Goal: Task Accomplishment & Management: Manage account settings

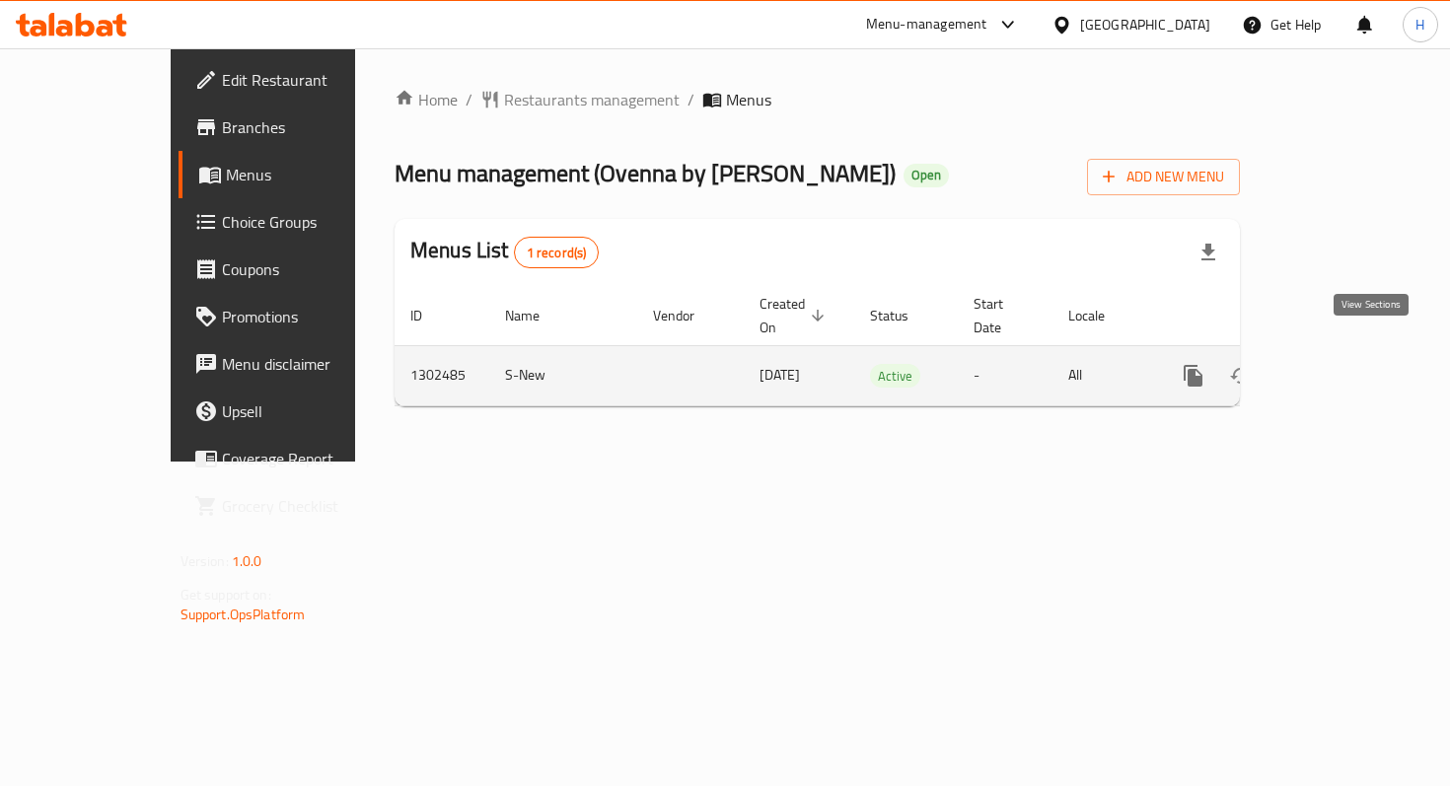
click at [1348, 364] on icon "enhanced table" at bounding box center [1336, 376] width 24 height 24
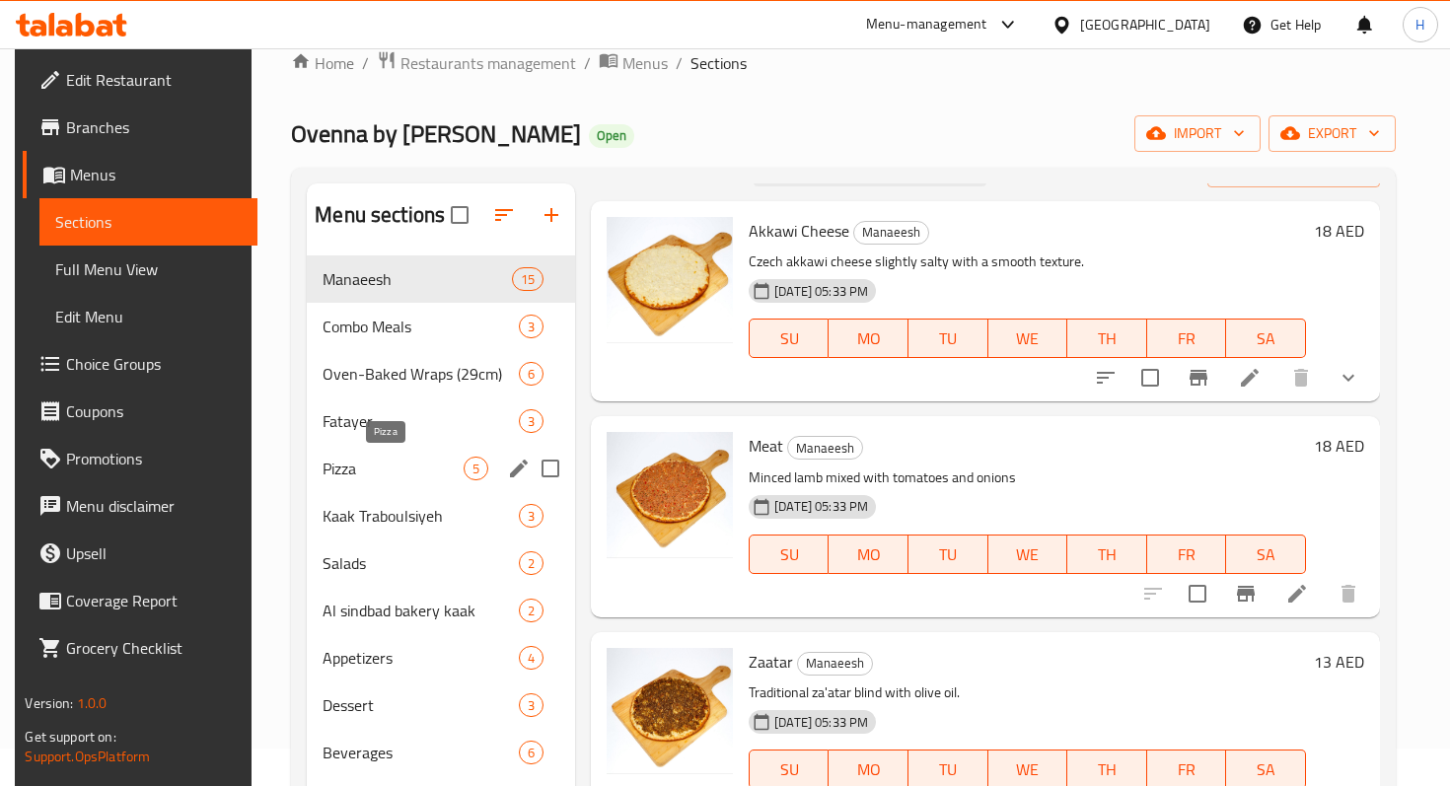
scroll to position [38, 0]
click at [396, 381] on span "Oven-Baked Wraps (29cm)" at bounding box center [393, 373] width 141 height 24
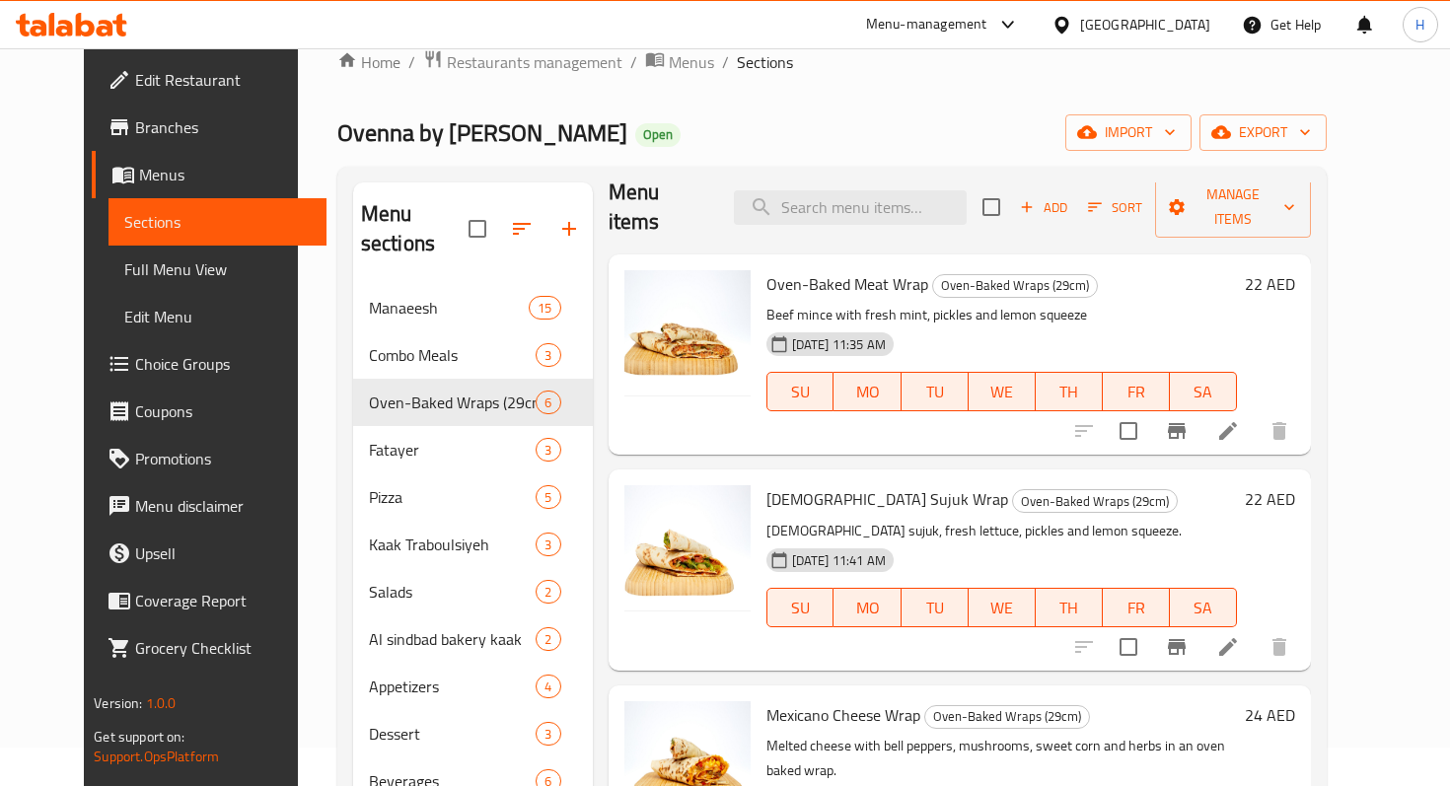
scroll to position [24, 0]
click at [781, 301] on p "Beef mince with fresh mint, pickles and lemon squeeze" at bounding box center [1002, 313] width 471 height 25
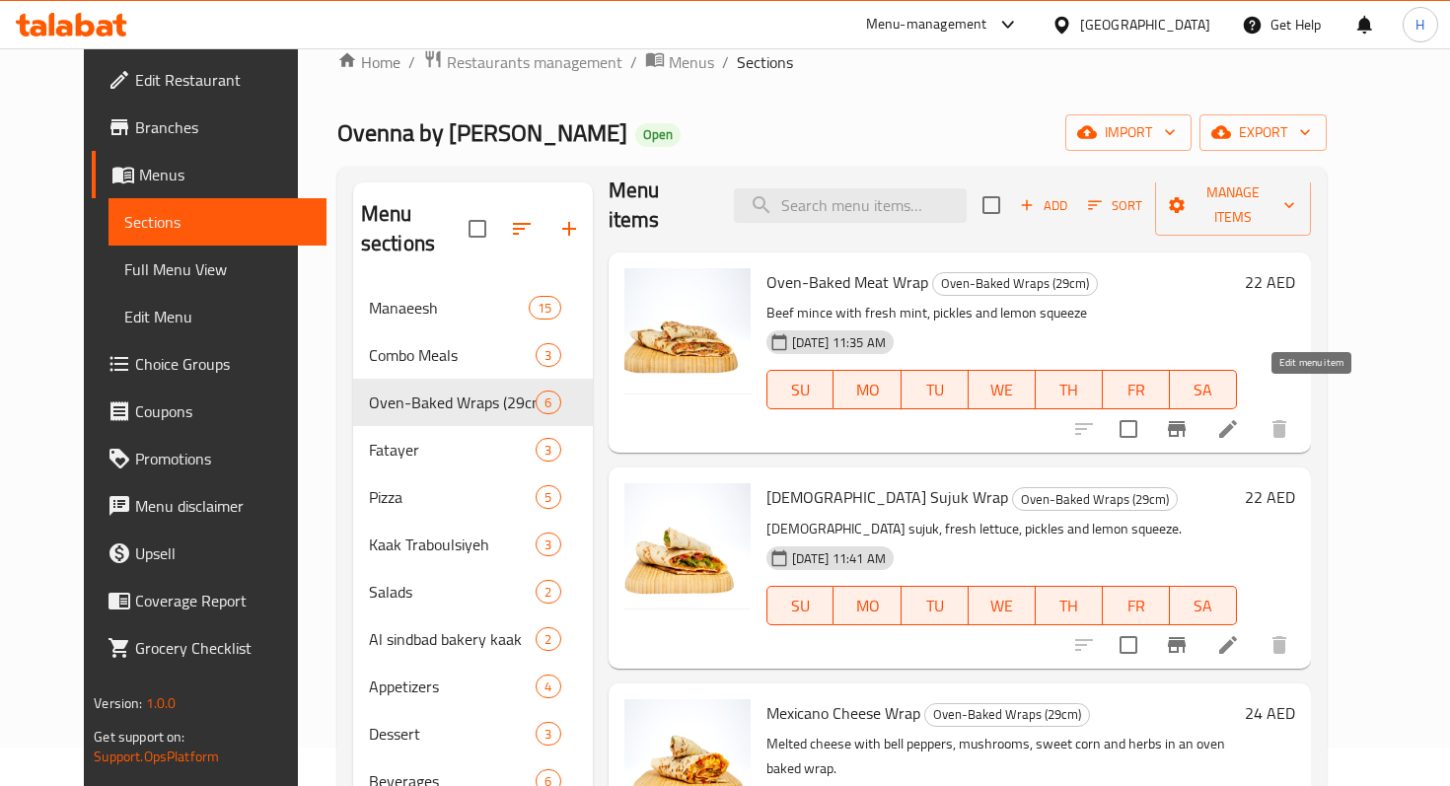
click at [1237, 420] on icon at bounding box center [1229, 429] width 18 height 18
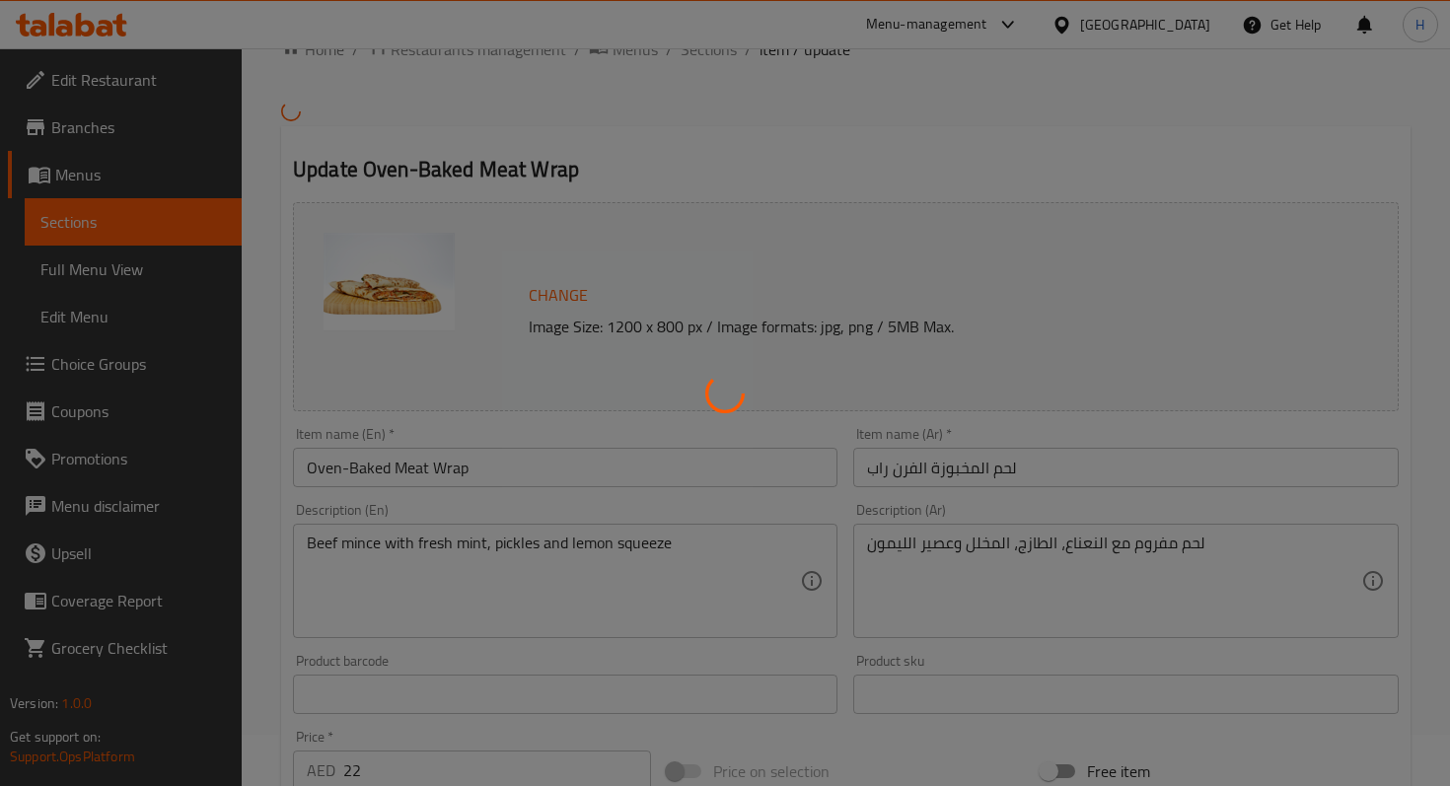
scroll to position [61, 0]
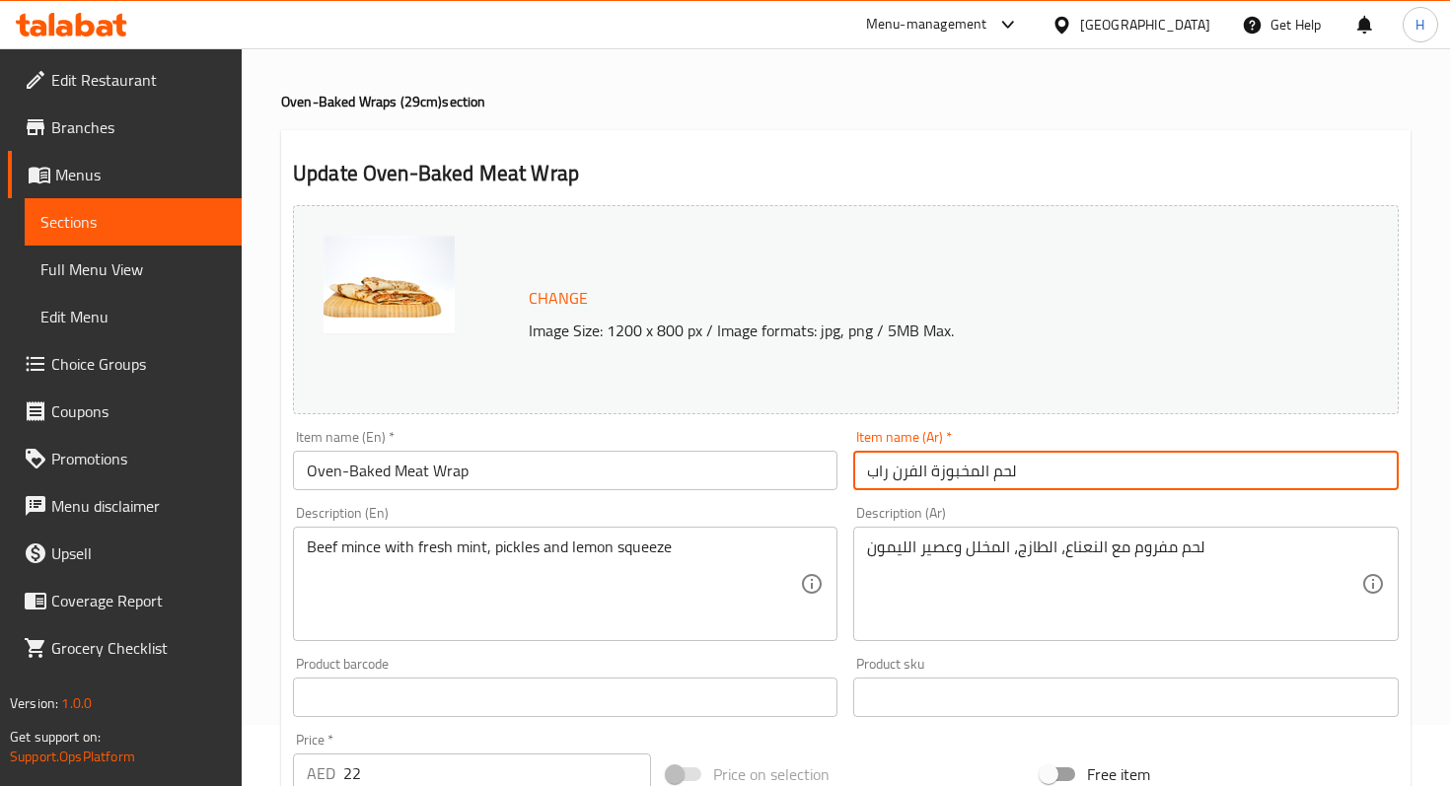
drag, startPoint x: 1042, startPoint y: 471, endPoint x: 855, endPoint y: 487, distance: 187.2
click at [855, 487] on input "لحم المخبوزة الفرن راب" at bounding box center [1125, 470] width 545 height 39
type input "g"
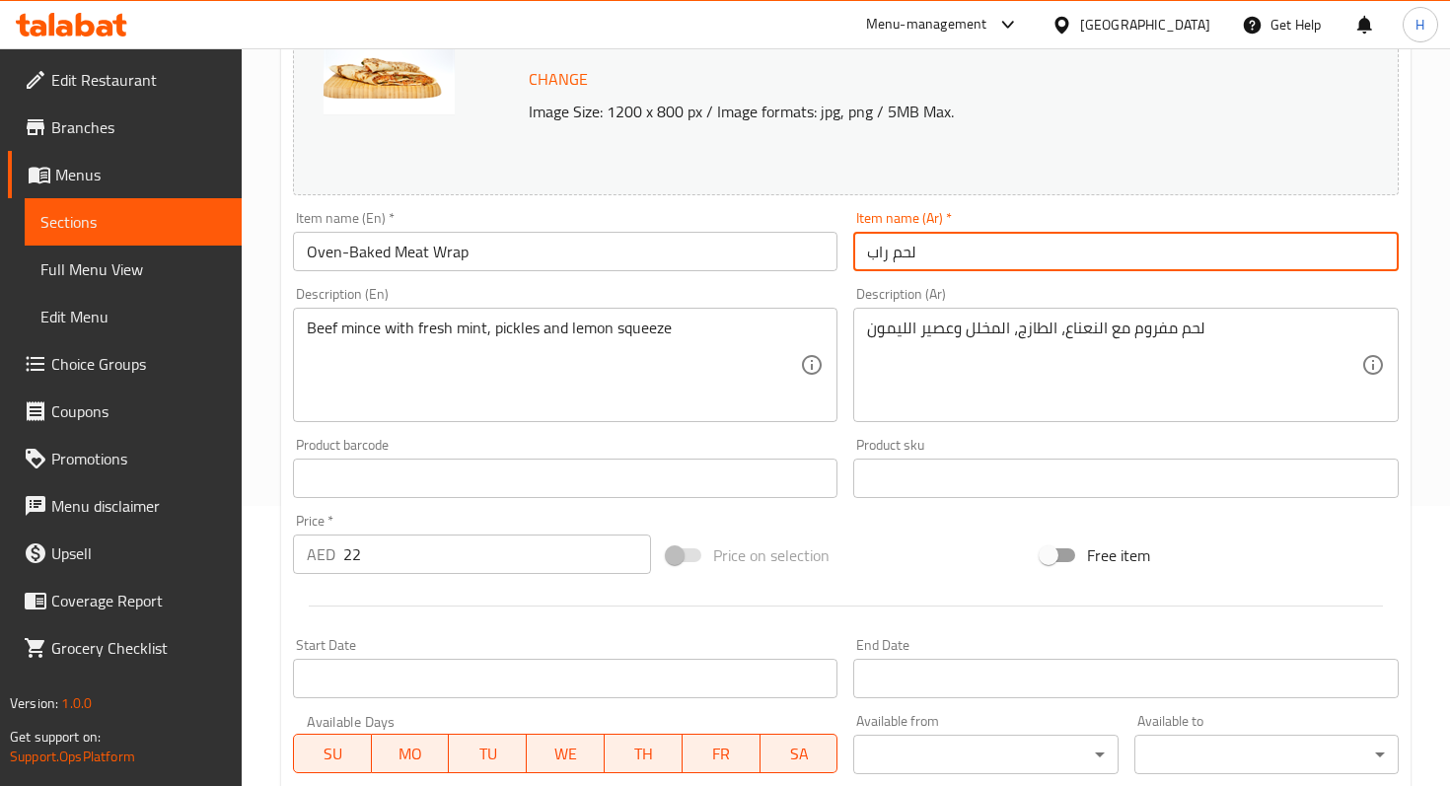
scroll to position [636, 0]
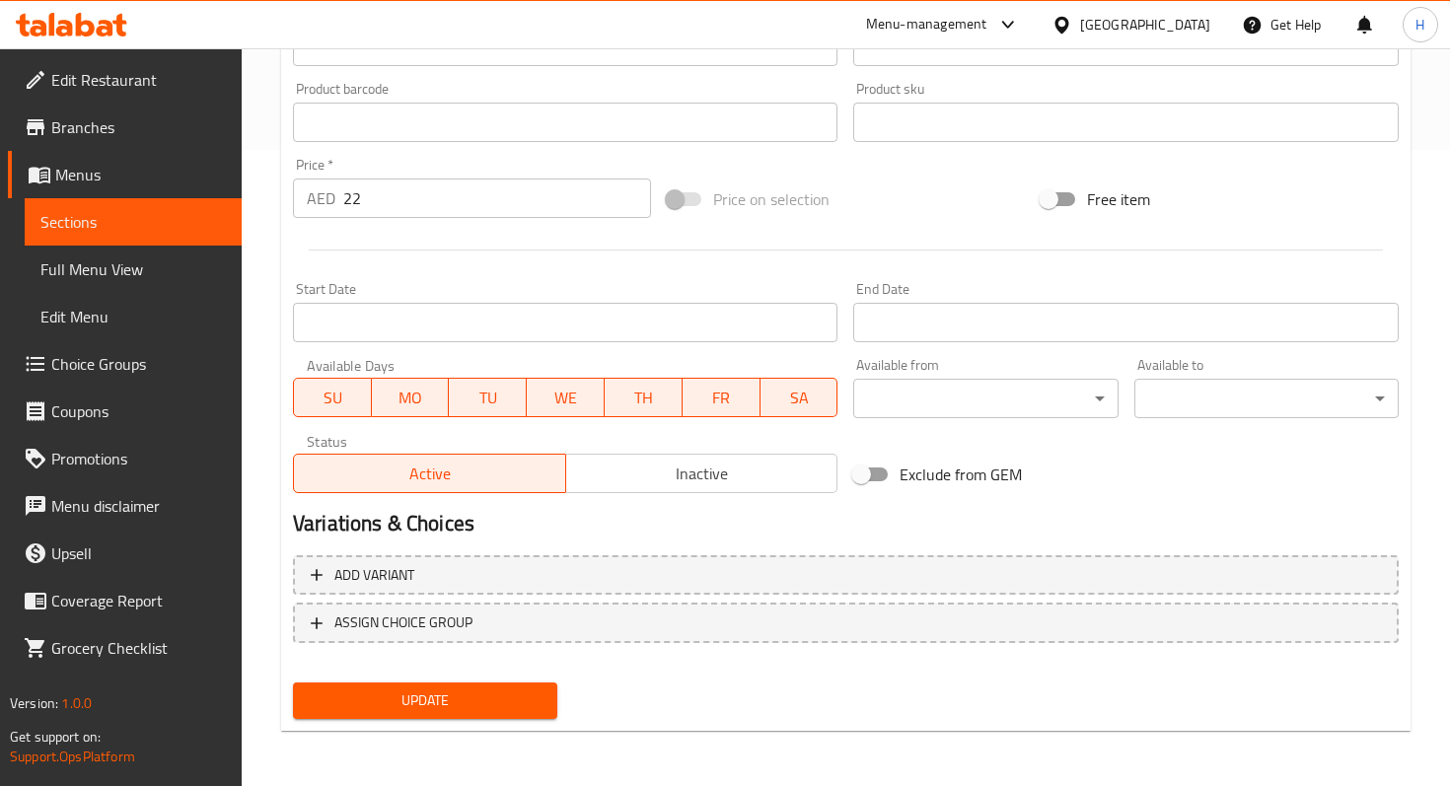
type input "لحم راب"
click at [370, 702] on span "Update" at bounding box center [425, 701] width 233 height 25
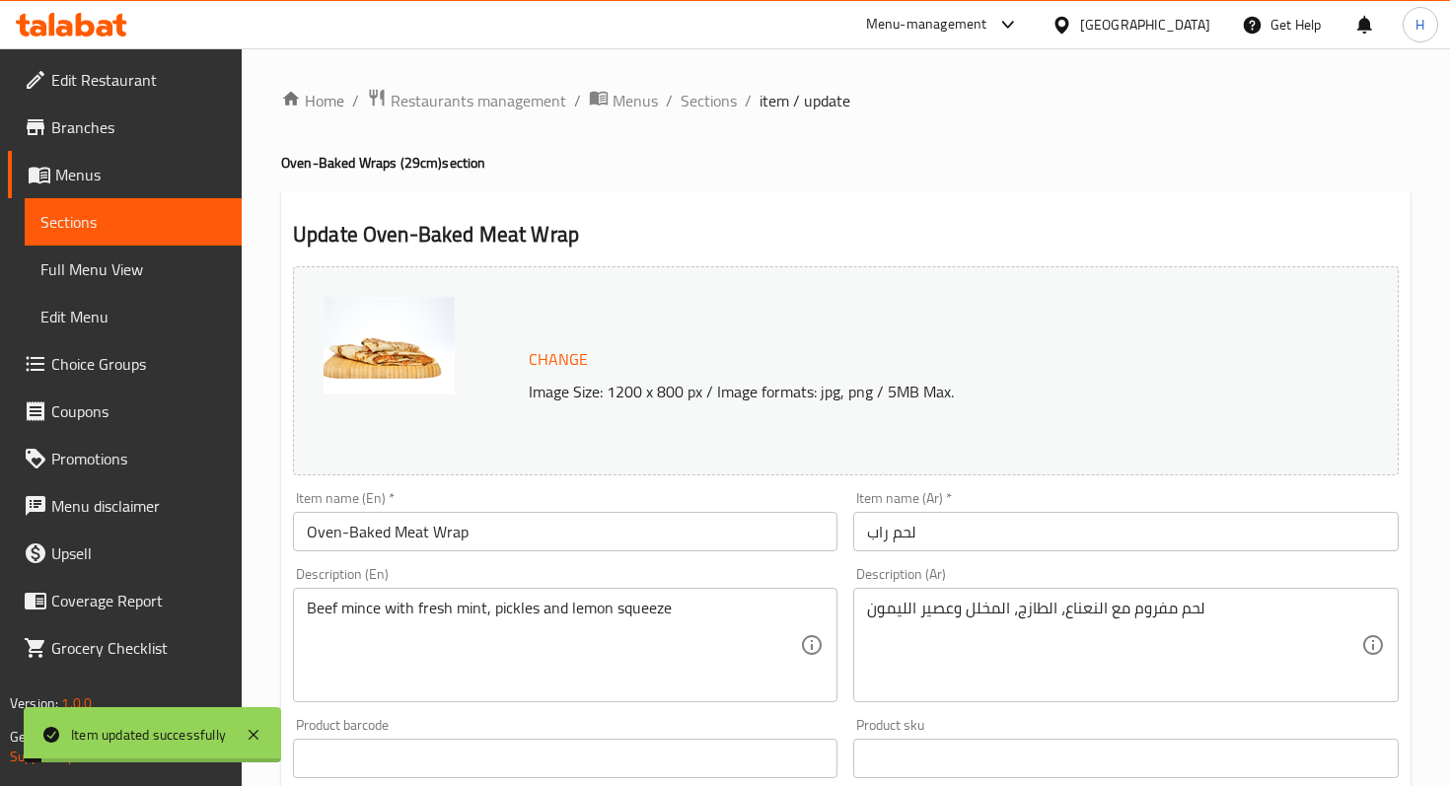
scroll to position [125, 0]
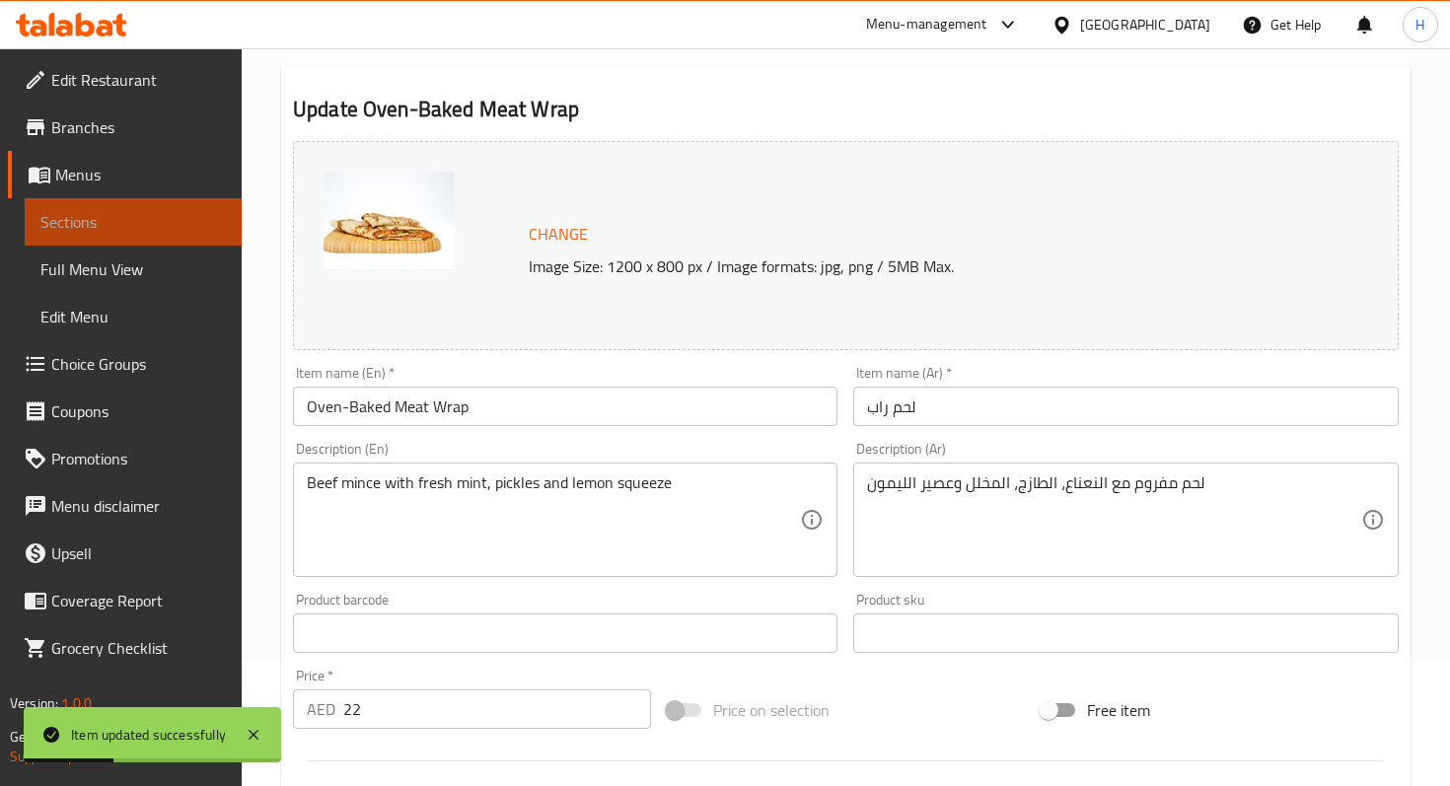
click at [185, 224] on span "Sections" at bounding box center [132, 222] width 185 height 24
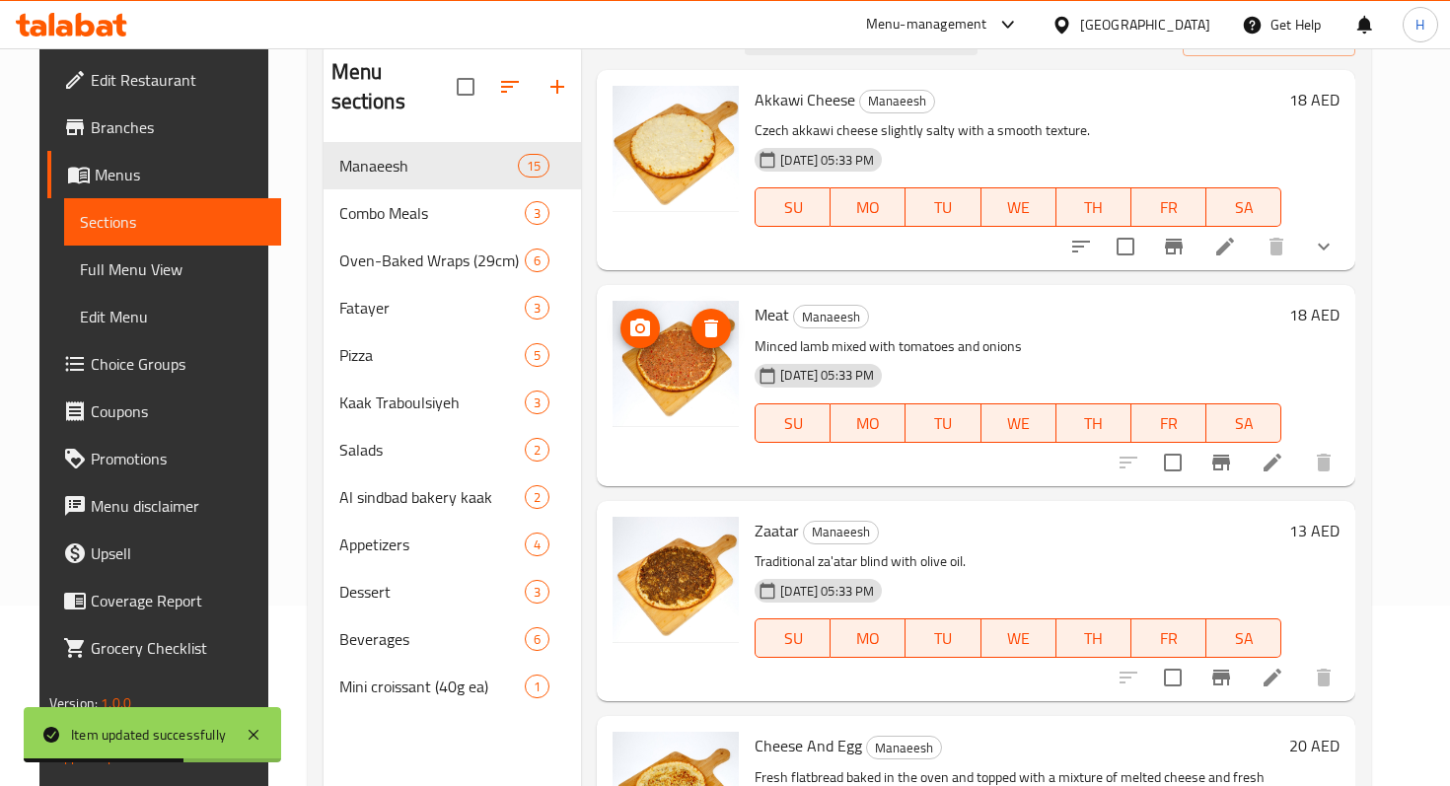
scroll to position [9, 0]
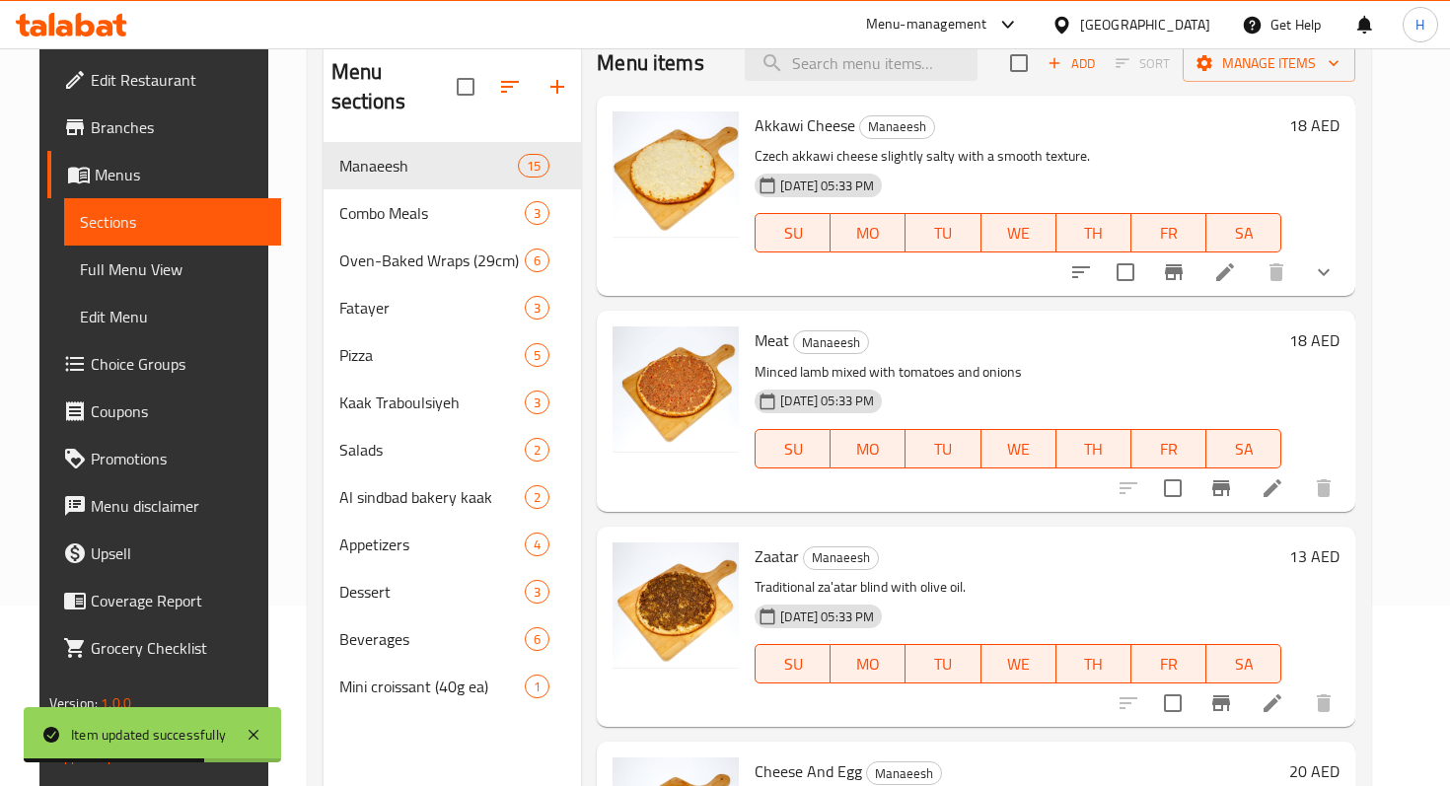
click at [118, 266] on span "Full Menu View" at bounding box center [172, 270] width 185 height 24
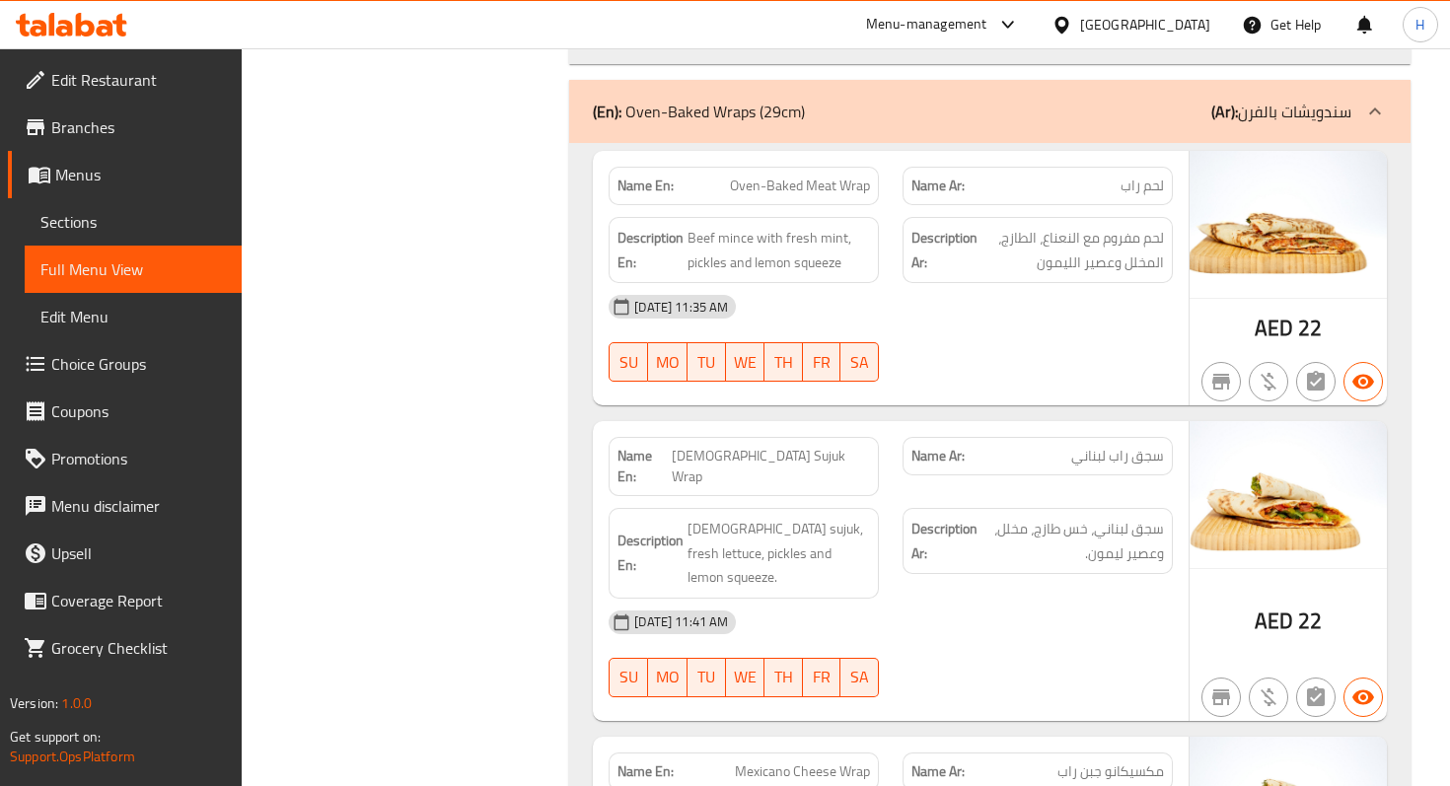
scroll to position [6254, 0]
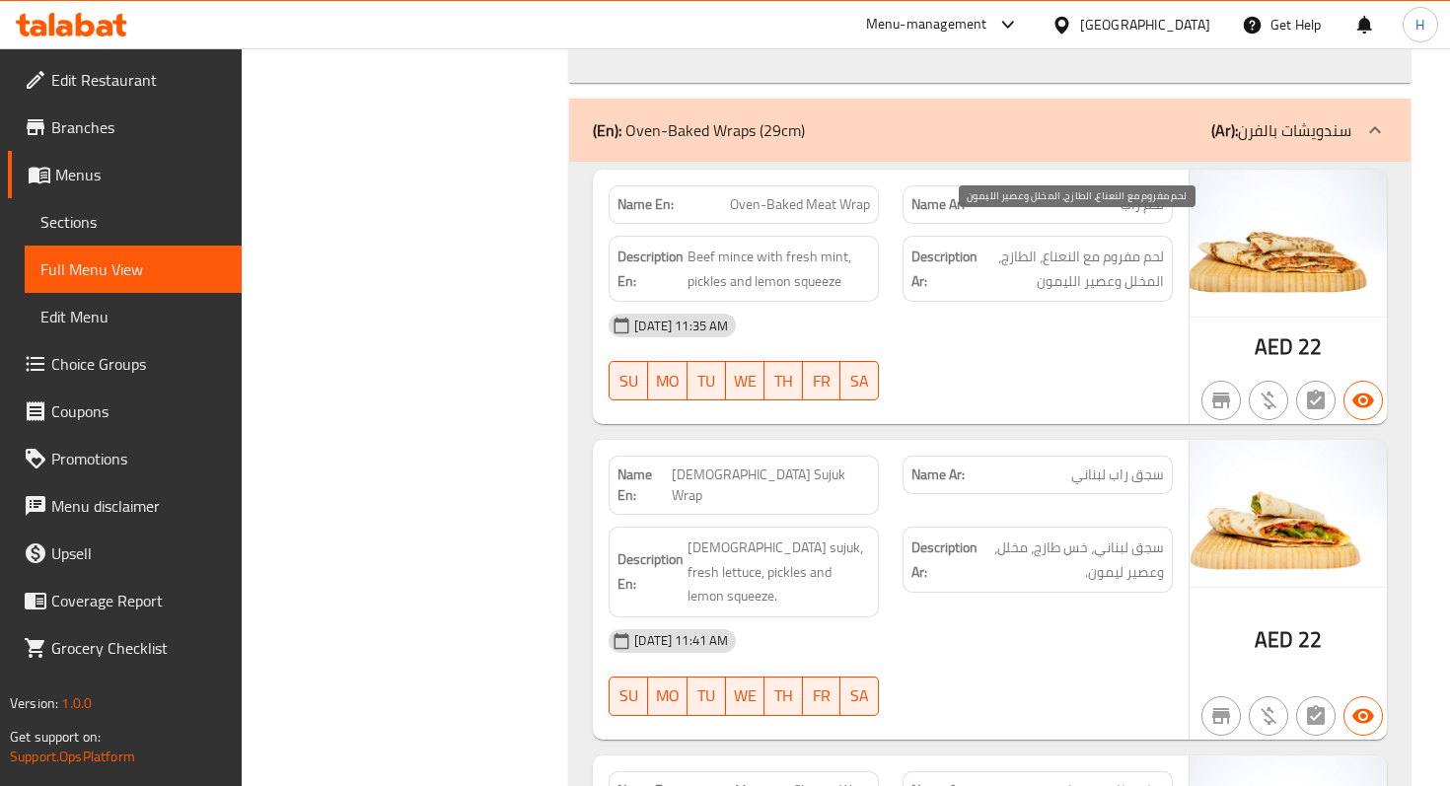
click at [1036, 245] on span "لحم مفروم مع النعناع، الطازج، المخلل وعصير الليمون" at bounding box center [1073, 269] width 183 height 48
click at [1039, 245] on span "لحم مفروم مع النعناع، الطازج، المخلل وعصير الليمون" at bounding box center [1073, 269] width 183 height 48
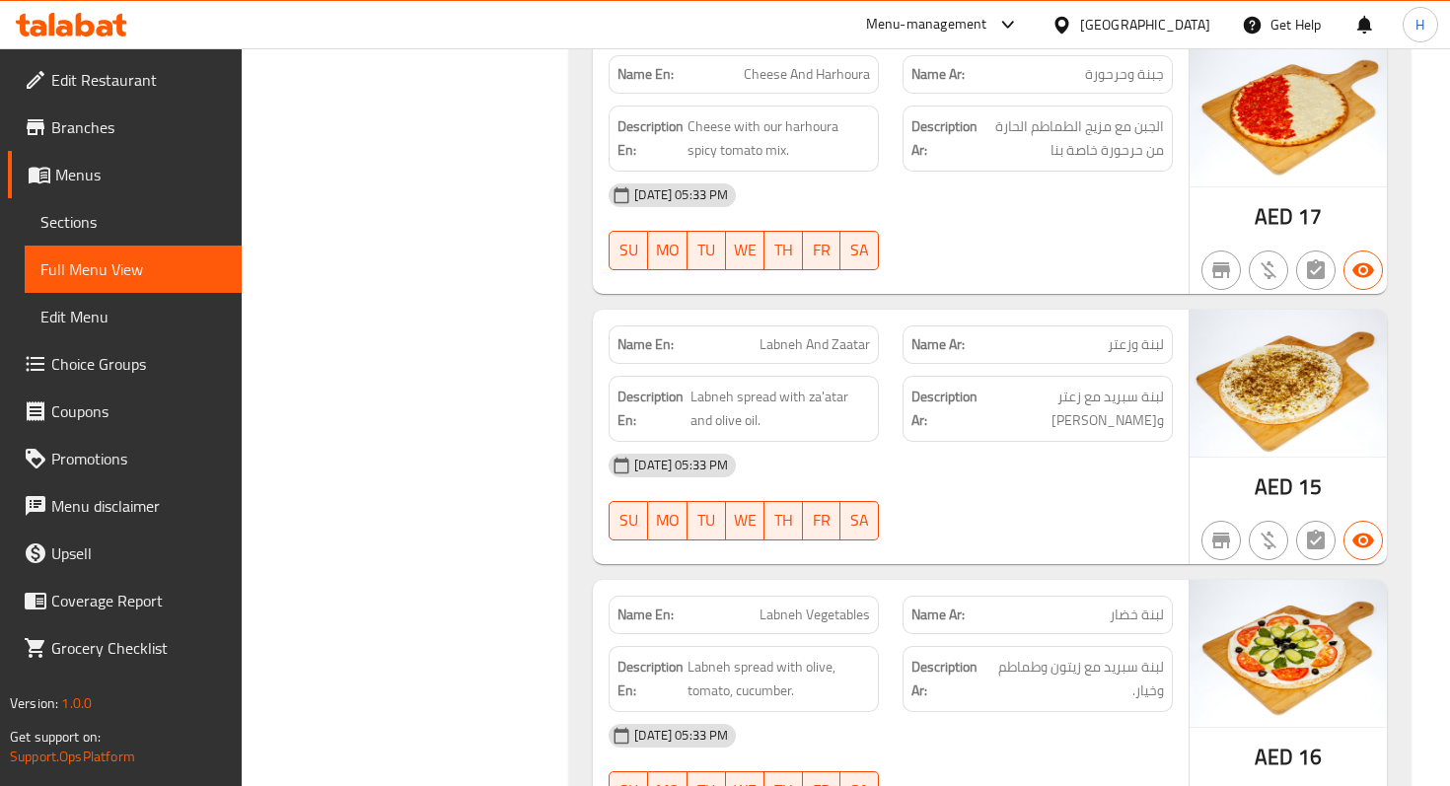
scroll to position [3050, 0]
